Goal: Contribute content: Contribute content

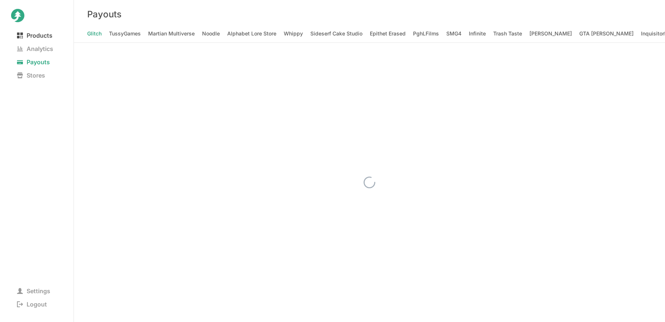
click at [38, 38] on span "Products" at bounding box center [34, 35] width 47 height 10
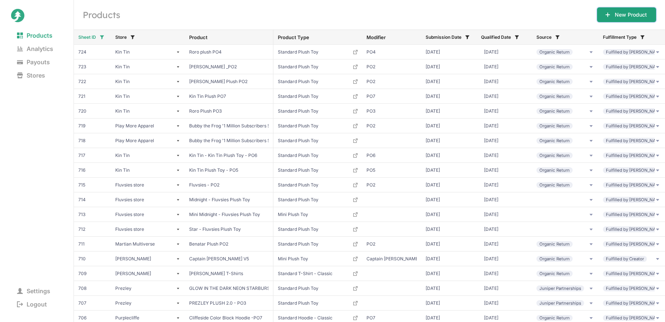
click at [618, 17] on button "New Product" at bounding box center [626, 14] width 59 height 15
